Goal: Task Accomplishment & Management: Complete application form

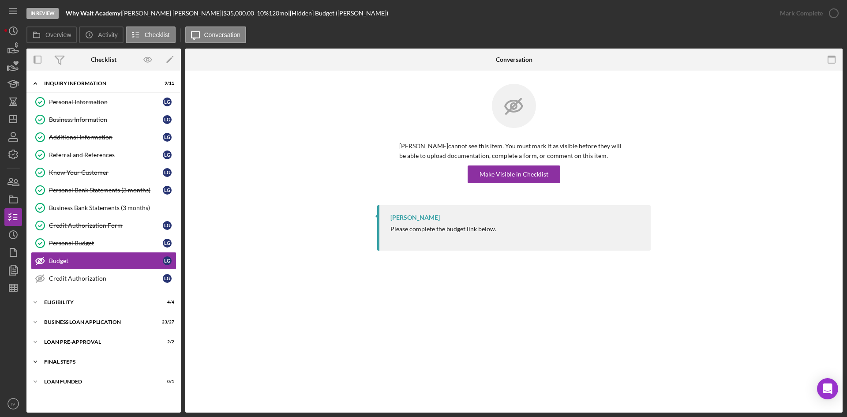
click at [52, 360] on div "FINAL STEPS" at bounding box center [107, 361] width 126 height 5
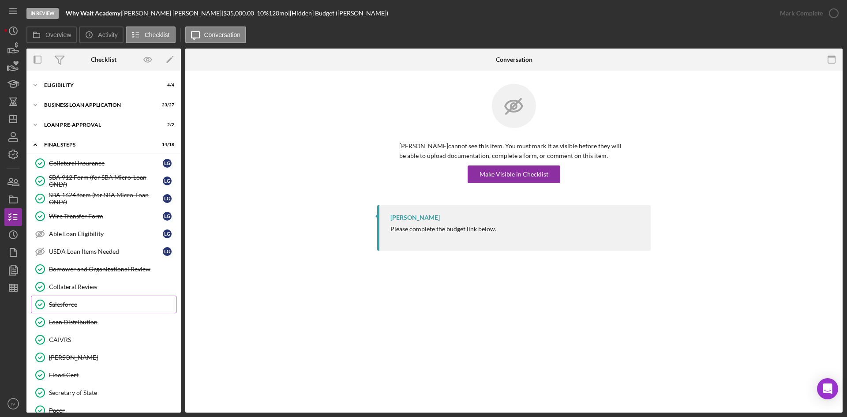
scroll to position [85, 0]
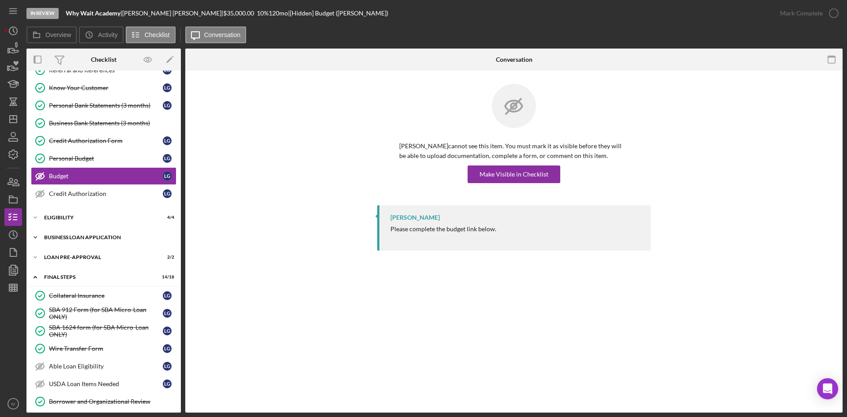
click at [60, 241] on div "Icon/Expander BUSINESS LOAN APPLICATION 23 / 27" at bounding box center [103, 238] width 154 height 18
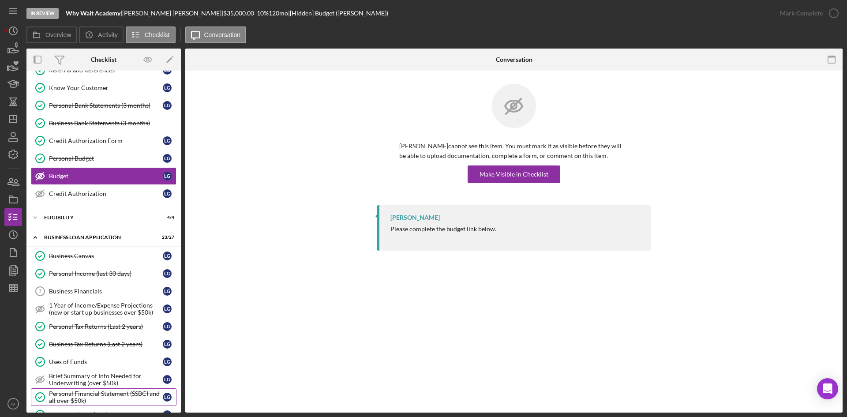
scroll to position [217, 0]
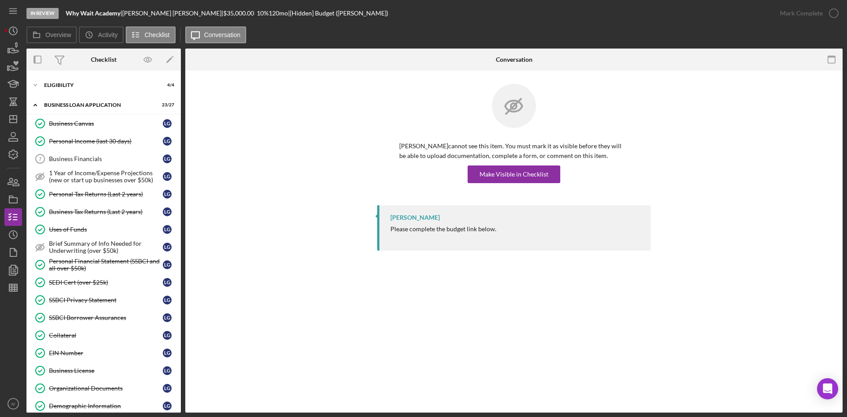
click at [106, 330] on link "Collateral Collateral L G" at bounding box center [104, 335] width 146 height 18
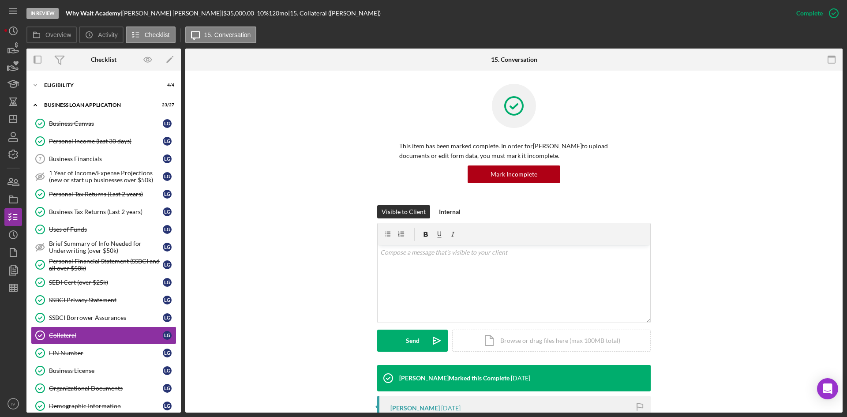
scroll to position [88, 0]
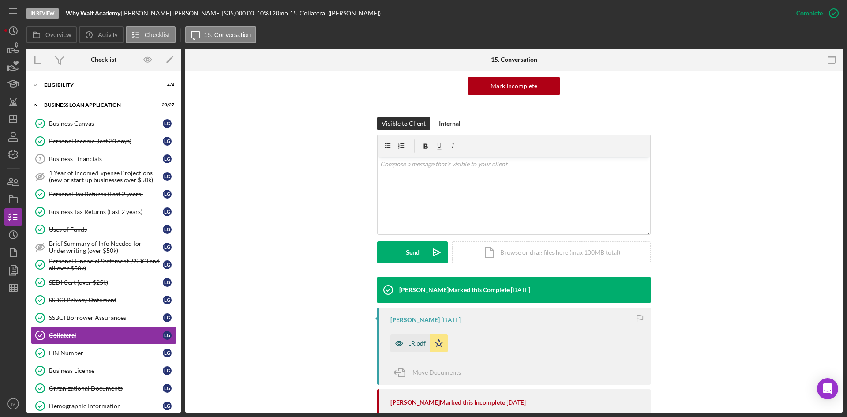
click at [413, 341] on div "LR.pdf" at bounding box center [417, 343] width 18 height 7
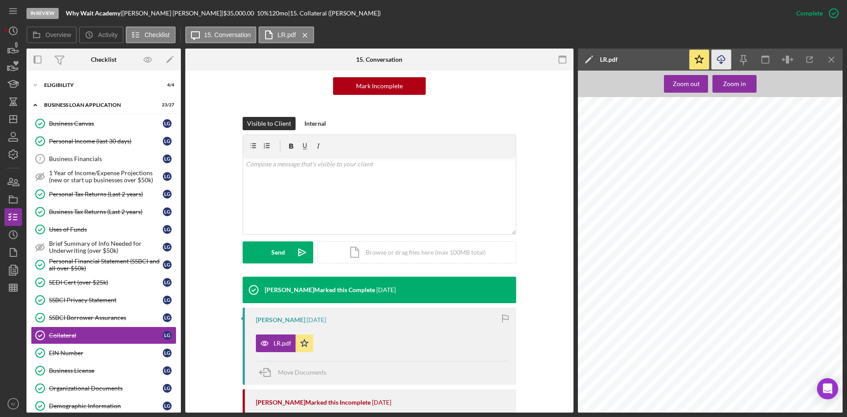
click at [723, 59] on icon "Icon/Download" at bounding box center [722, 60] width 20 height 20
click at [404, 381] on div "Move Documents" at bounding box center [381, 373] width 251 height 24
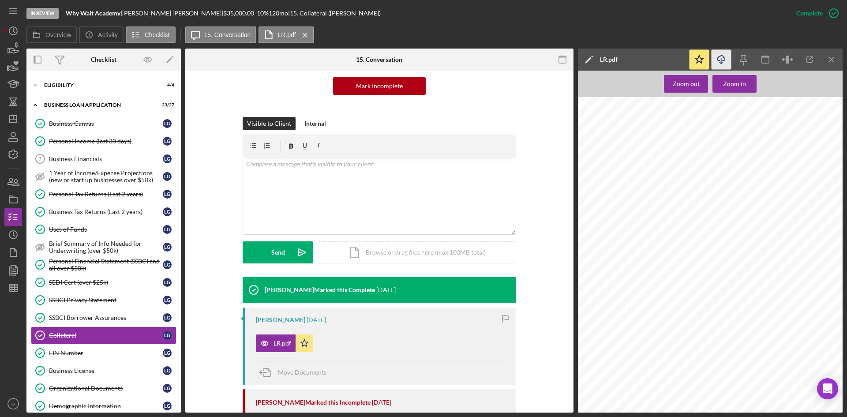
click at [404, 381] on div "Move Documents" at bounding box center [381, 373] width 251 height 24
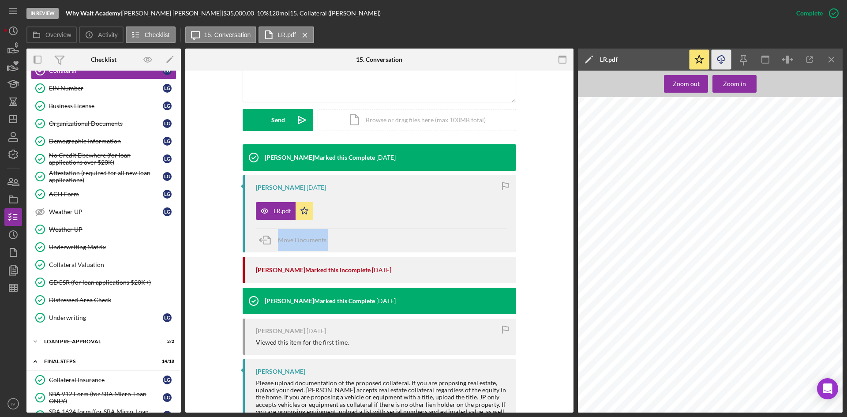
scroll to position [259, 0]
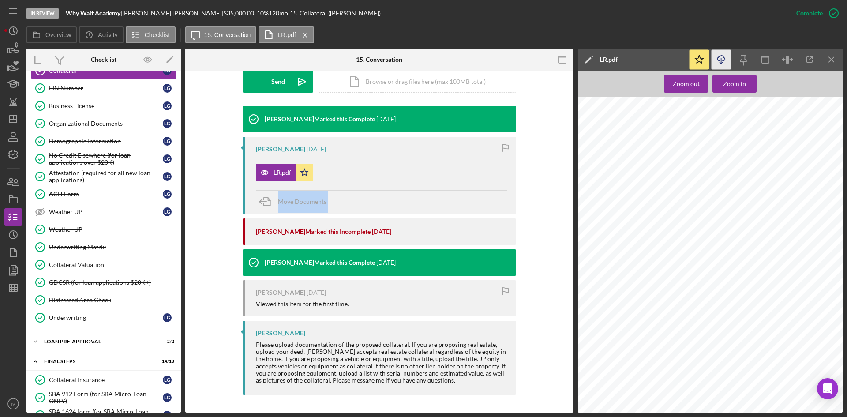
click at [64, 262] on div "Collateral Valuation" at bounding box center [112, 264] width 127 height 7
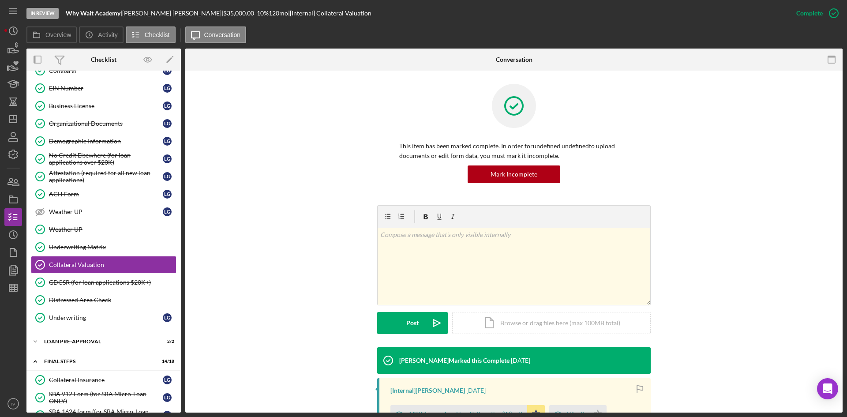
scroll to position [88, 0]
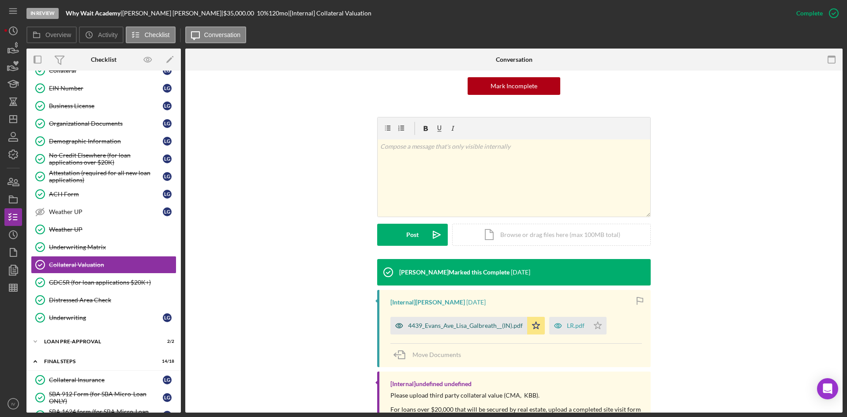
click at [476, 326] on div "4439_Evans_Ave_Lisa_Galbreath__(IN).pdf" at bounding box center [465, 325] width 115 height 7
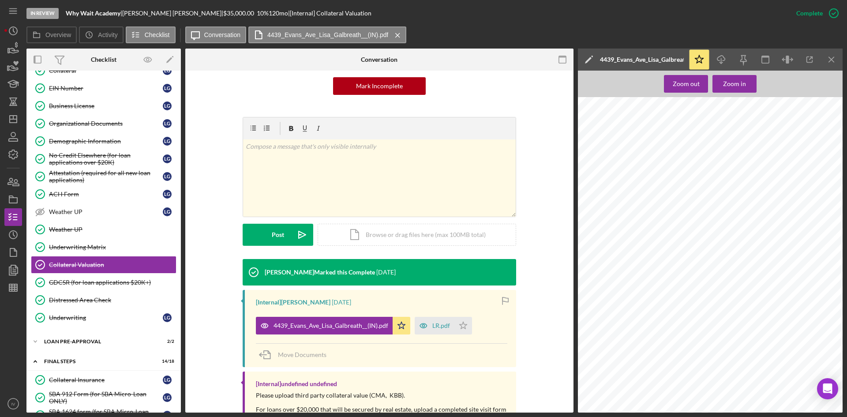
scroll to position [618, 12]
